Goal: Task Accomplishment & Management: Use online tool/utility

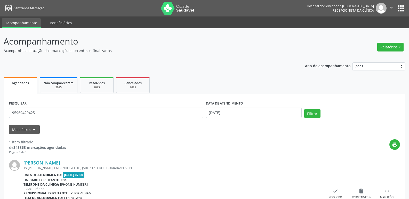
scroll to position [43, 0]
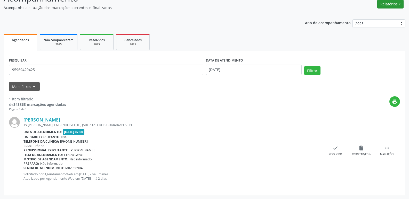
click at [387, 1] on button "Relatórios" at bounding box center [390, 4] width 26 height 9
click at [365, 12] on link "Agendamentos" at bounding box center [375, 15] width 55 height 7
select select "9"
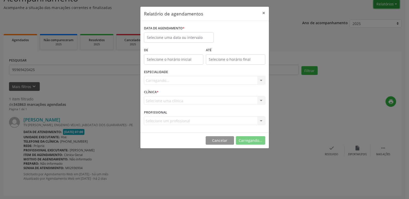
scroll to position [43, 0]
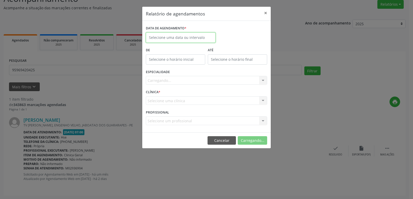
click at [173, 36] on input "text" at bounding box center [181, 38] width 70 height 10
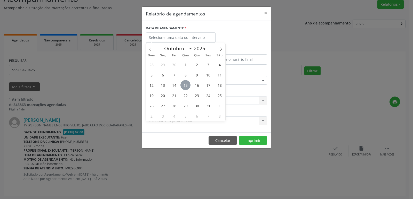
click at [184, 84] on span "15" at bounding box center [185, 85] width 10 height 10
type input "[DATE]"
click at [184, 84] on span "15" at bounding box center [185, 85] width 10 height 10
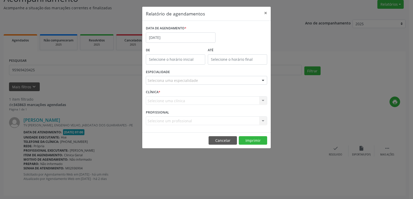
click at [223, 84] on div "Seleciona uma especialidade" at bounding box center [206, 80] width 121 height 9
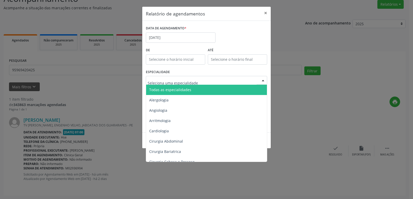
click at [221, 91] on span "Todas as especialidades" at bounding box center [207, 90] width 122 height 10
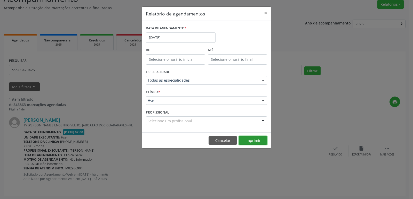
click at [250, 140] on button "Imprimir" at bounding box center [253, 141] width 28 height 9
click at [265, 13] on button "×" at bounding box center [265, 13] width 10 height 13
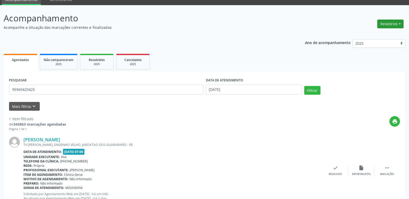
scroll to position [0, 0]
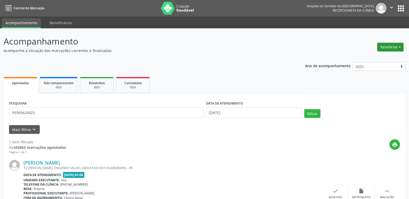
click at [389, 46] on button "Relatórios" at bounding box center [390, 47] width 26 height 9
click at [388, 59] on link "Agendamentos" at bounding box center [375, 58] width 55 height 7
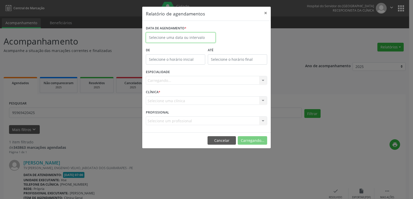
click at [158, 36] on input "text" at bounding box center [181, 38] width 70 height 10
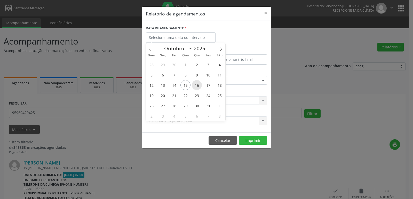
click at [198, 85] on span "16" at bounding box center [197, 85] width 10 height 10
type input "[DATE]"
click at [198, 85] on span "16" at bounding box center [197, 85] width 10 height 10
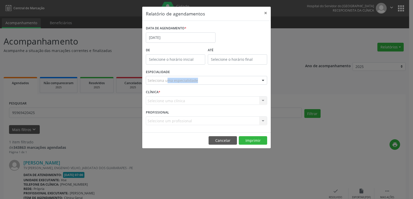
click at [198, 85] on div "ESPECIALIDADE Seleciona uma especialidade Todas as especialidades Alergologia A…" at bounding box center [207, 78] width 124 height 20
click at [225, 80] on div "Seleciona uma especialidade" at bounding box center [206, 80] width 121 height 9
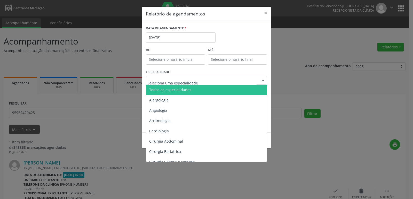
click at [214, 90] on span "Todas as especialidades" at bounding box center [207, 90] width 122 height 10
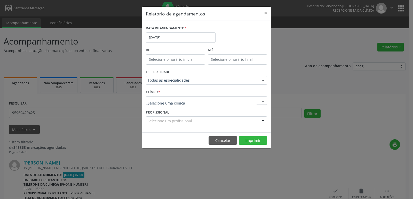
click at [235, 97] on div at bounding box center [206, 101] width 121 height 9
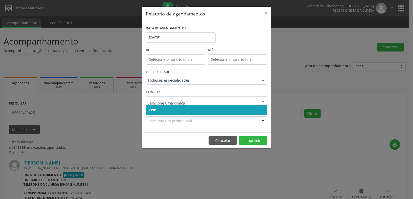
click at [226, 111] on span "Hse" at bounding box center [206, 110] width 121 height 10
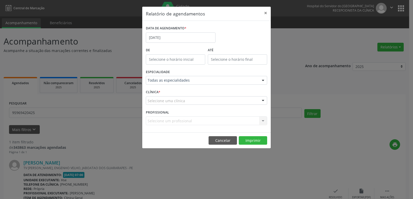
click at [231, 98] on div "Selecione uma clínica" at bounding box center [206, 101] width 121 height 9
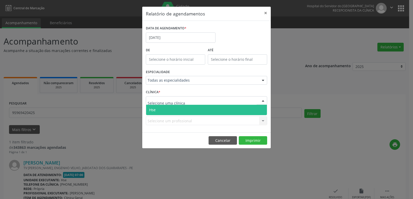
click at [220, 110] on span "Hse" at bounding box center [206, 110] width 121 height 10
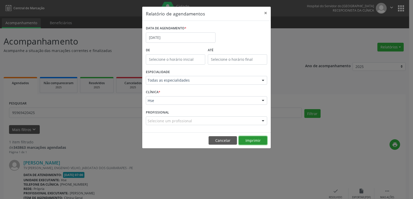
click at [257, 142] on button "Imprimir" at bounding box center [253, 141] width 28 height 9
click at [266, 14] on button "×" at bounding box center [265, 13] width 10 height 13
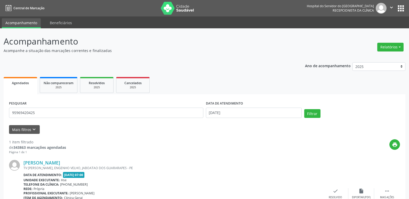
click at [256, 72] on div "Ano de acompanhamento 2025 2024 2023 2022 2021 Agendados Não compareceram 2025 …" at bounding box center [205, 149] width 402 height 180
click at [396, 47] on button "Relatórios" at bounding box center [390, 47] width 26 height 9
click at [375, 59] on link "Agendamentos" at bounding box center [375, 58] width 55 height 7
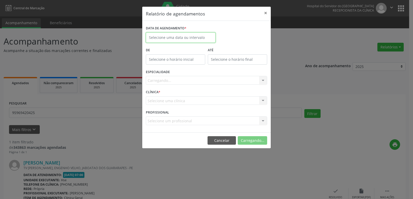
click at [192, 36] on input "text" at bounding box center [181, 38] width 70 height 10
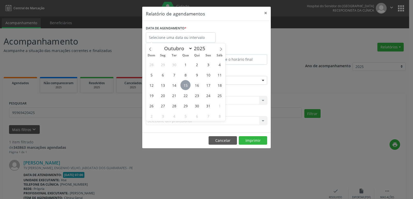
click at [187, 86] on span "15" at bounding box center [185, 85] width 10 height 10
type input "[DATE]"
click at [187, 86] on span "15" at bounding box center [185, 85] width 10 height 10
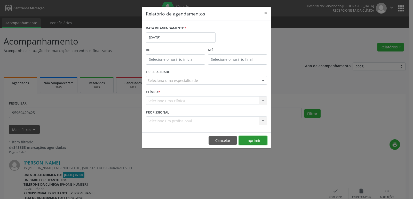
click at [264, 141] on button "Imprimir" at bounding box center [253, 141] width 28 height 9
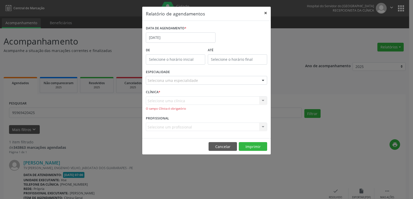
click at [265, 13] on button "×" at bounding box center [265, 13] width 10 height 13
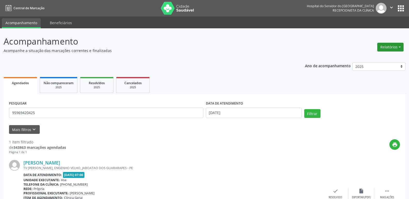
click at [384, 47] on button "Relatórios" at bounding box center [390, 47] width 26 height 9
click at [372, 59] on link "Agendamentos" at bounding box center [375, 58] width 55 height 7
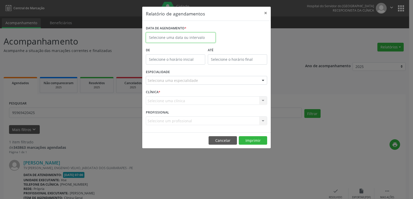
click at [207, 37] on input "text" at bounding box center [181, 38] width 70 height 10
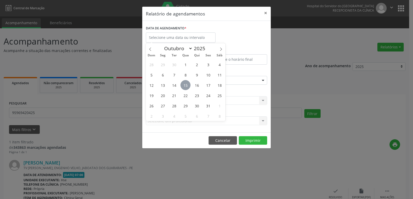
click at [185, 87] on span "15" at bounding box center [185, 85] width 10 height 10
type input "[DATE]"
click at [185, 87] on span "15" at bounding box center [185, 85] width 10 height 10
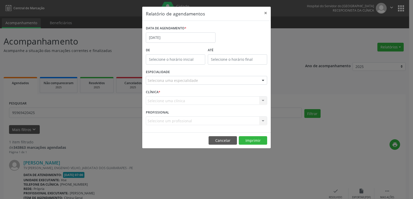
click at [255, 79] on div "Seleciona uma especialidade" at bounding box center [206, 80] width 121 height 9
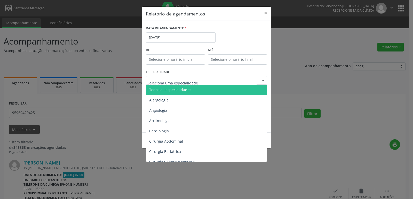
click at [253, 89] on span "Todas as especialidades" at bounding box center [207, 90] width 122 height 10
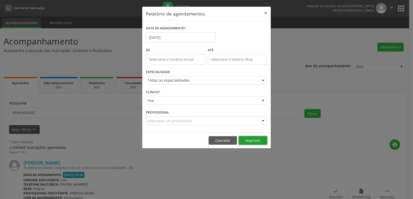
click at [258, 142] on button "Imprimir" at bounding box center [253, 141] width 28 height 9
